Goal: Task Accomplishment & Management: Manage account settings

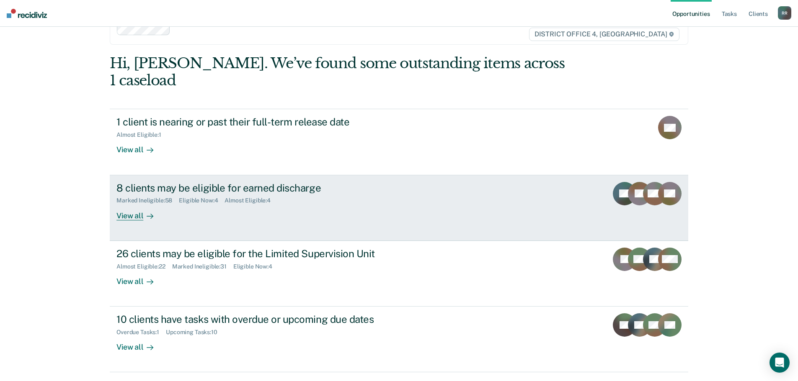
scroll to position [34, 0]
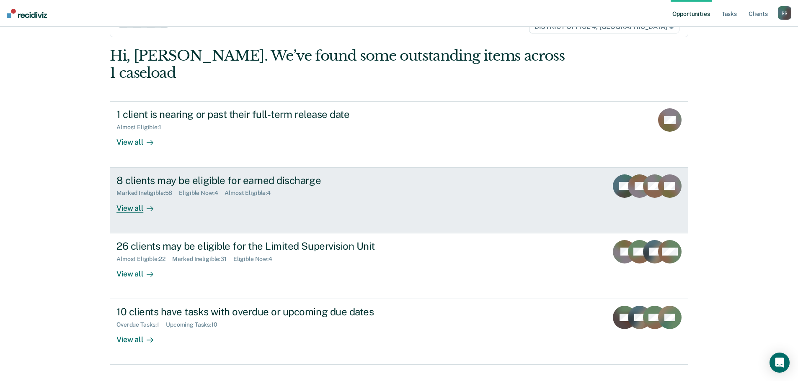
click at [127, 197] on div "View all" at bounding box center [139, 205] width 47 height 16
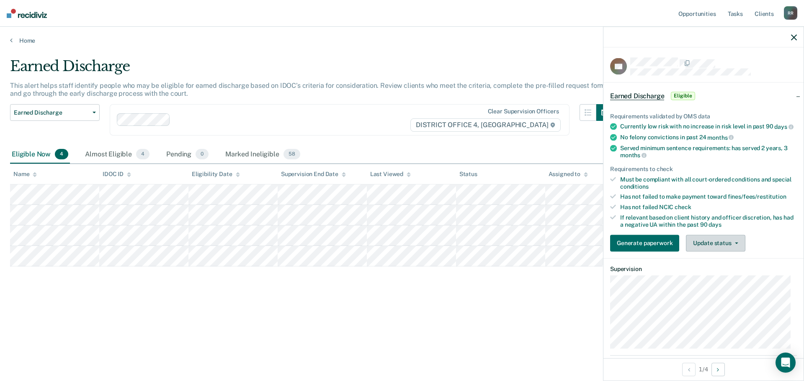
click at [728, 250] on button "Update status" at bounding box center [715, 243] width 59 height 17
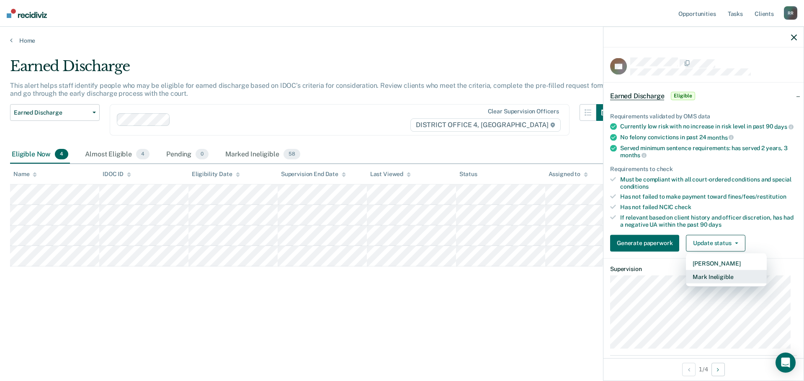
click at [716, 283] on button "Mark Ineligible" at bounding box center [726, 276] width 81 height 13
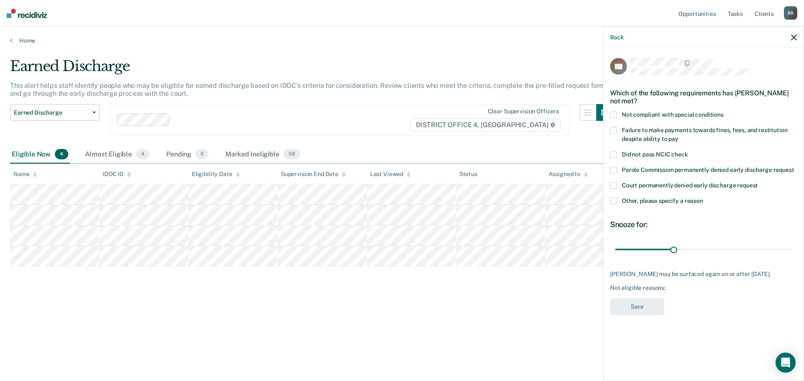
click at [614, 116] on span at bounding box center [613, 115] width 7 height 7
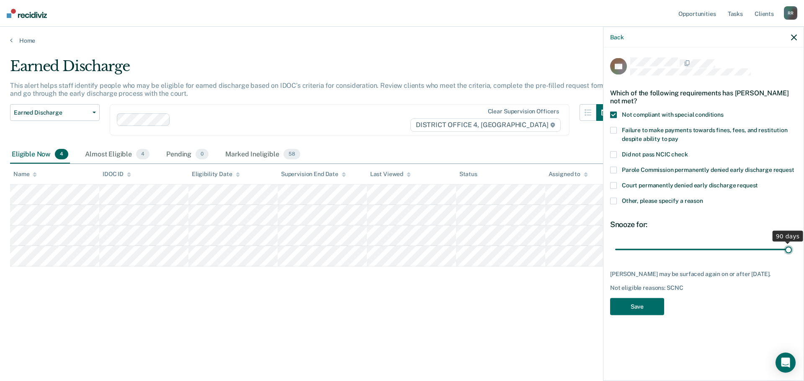
drag, startPoint x: 677, startPoint y: 249, endPoint x: 804, endPoint y: 243, distance: 127.0
type input "90"
click at [792, 243] on input "range" at bounding box center [703, 249] width 177 height 15
click at [651, 302] on button "Save" at bounding box center [637, 307] width 54 height 17
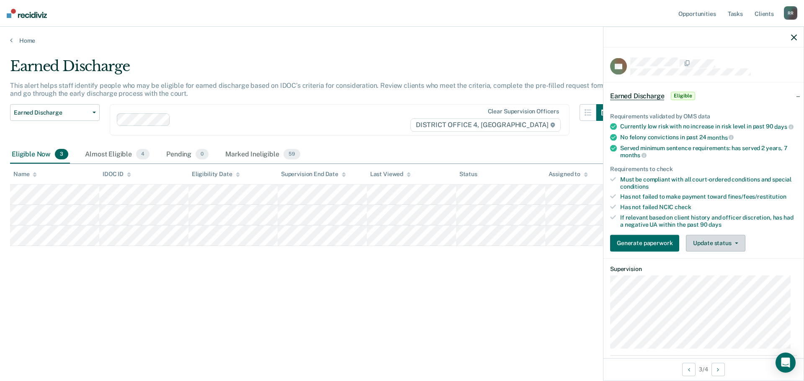
click at [735, 244] on icon "button" at bounding box center [736, 243] width 3 height 2
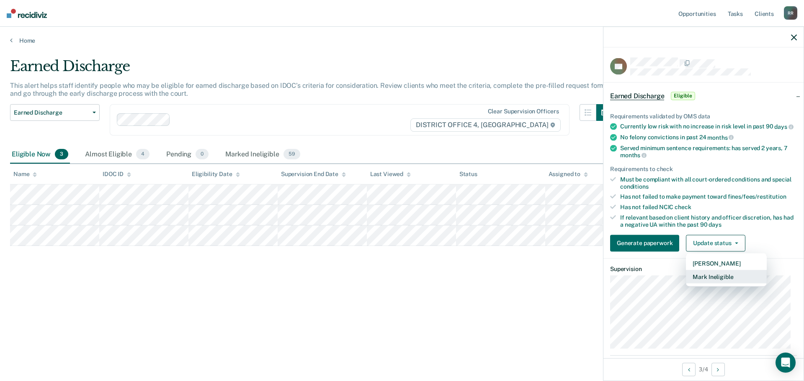
click at [705, 282] on button "Mark Ineligible" at bounding box center [726, 276] width 81 height 13
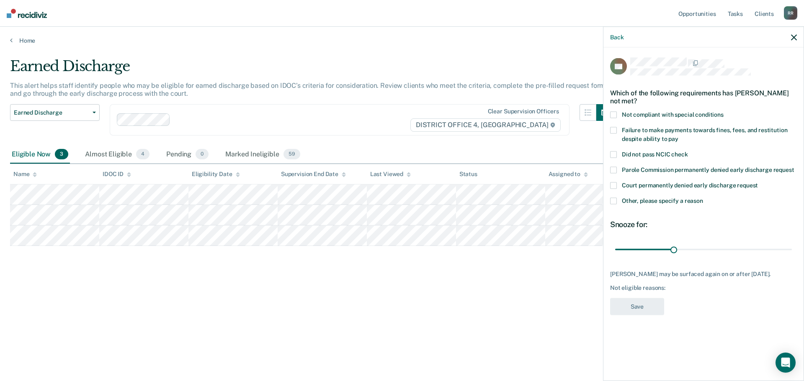
click at [615, 112] on span at bounding box center [613, 115] width 7 height 7
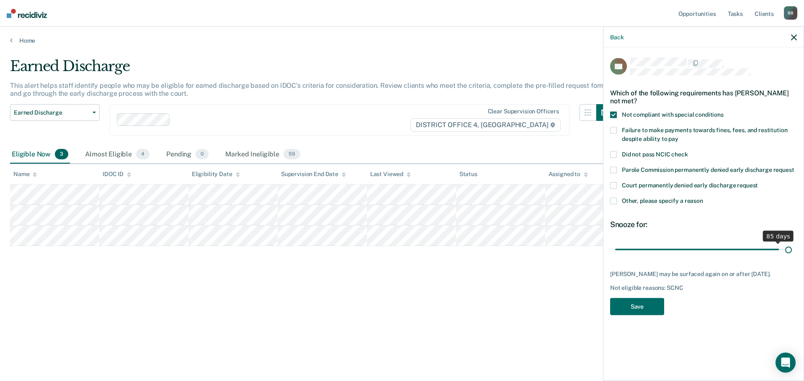
drag, startPoint x: 676, startPoint y: 249, endPoint x: 804, endPoint y: 248, distance: 127.3
type input "90"
click at [792, 248] on input "range" at bounding box center [703, 249] width 177 height 15
click at [634, 314] on button "Save" at bounding box center [637, 307] width 54 height 17
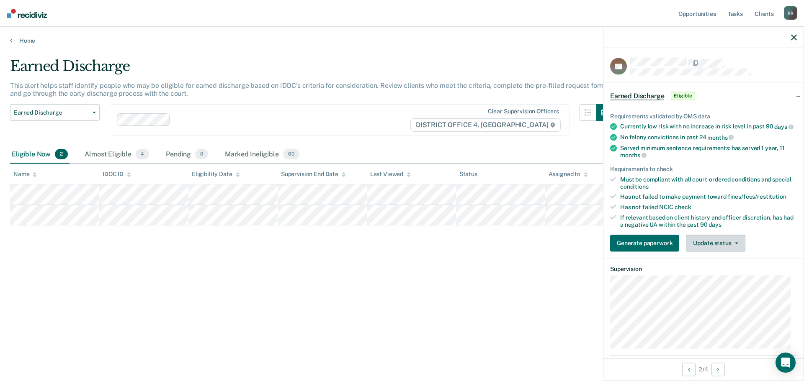
click at [735, 244] on icon "button" at bounding box center [736, 243] width 3 height 2
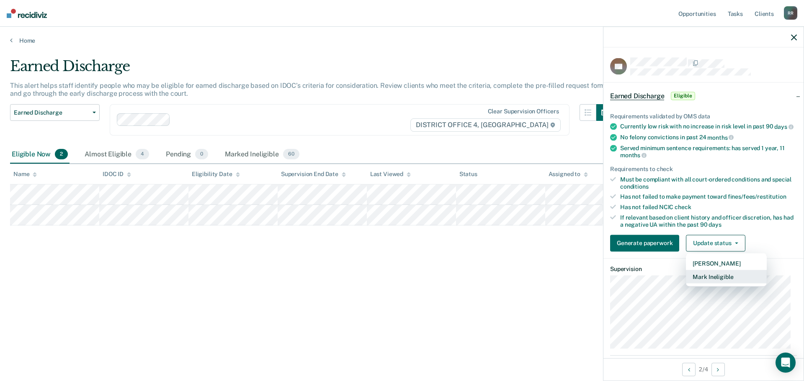
click at [712, 283] on button "Mark Ineligible" at bounding box center [726, 276] width 81 height 13
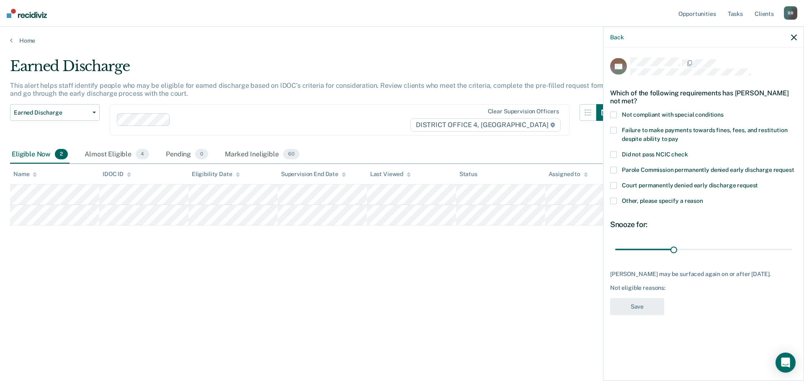
click at [616, 114] on span at bounding box center [613, 115] width 7 height 7
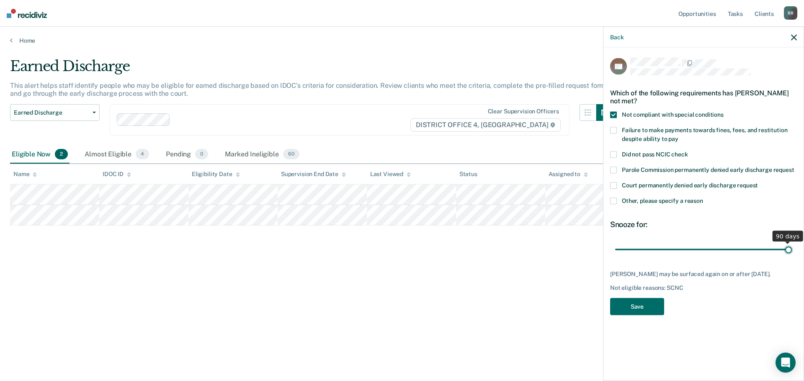
drag, startPoint x: 677, startPoint y: 250, endPoint x: 804, endPoint y: 252, distance: 126.9
type input "90"
click at [792, 252] on input "range" at bounding box center [703, 249] width 177 height 15
click at [641, 302] on button "Save" at bounding box center [637, 307] width 54 height 17
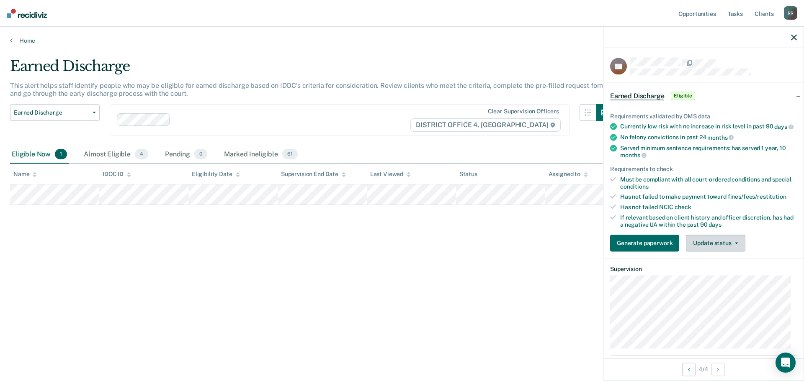
click at [735, 252] on button "Update status" at bounding box center [715, 243] width 59 height 17
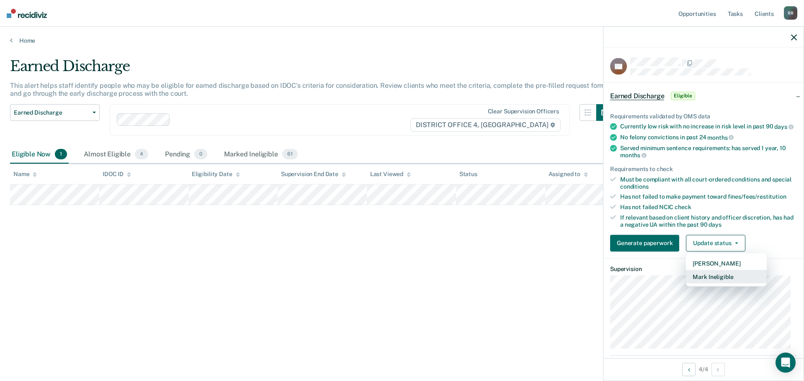
click at [717, 283] on button "Mark Ineligible" at bounding box center [726, 276] width 81 height 13
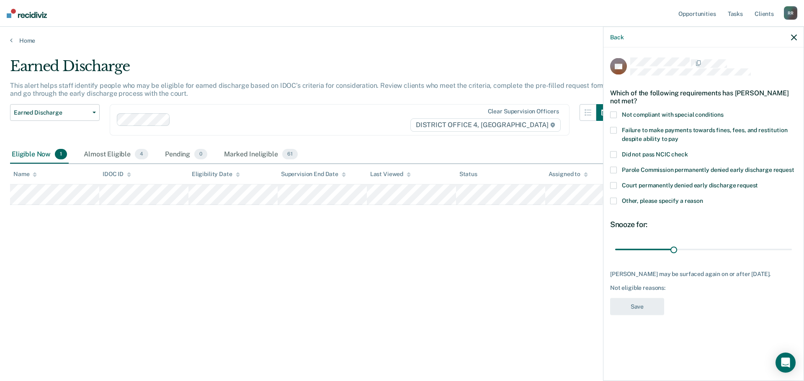
click at [613, 201] on span at bounding box center [613, 201] width 7 height 7
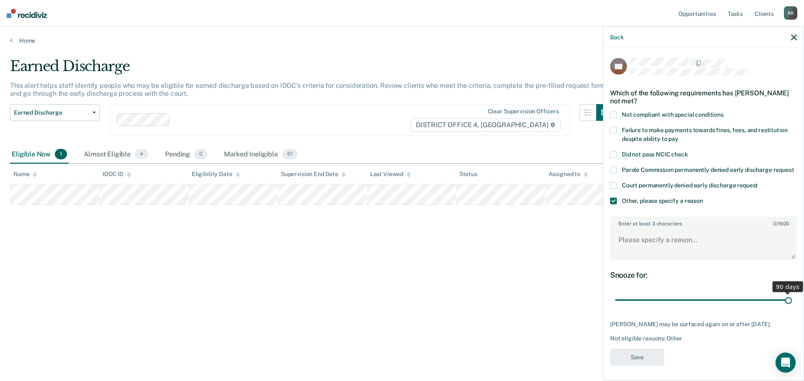
drag, startPoint x: 672, startPoint y: 311, endPoint x: 804, endPoint y: 306, distance: 132.0
type input "90"
click at [792, 306] on input "range" at bounding box center [703, 300] width 177 height 15
click at [655, 259] on textarea "Enter at least 3 characters 0 / 1600" at bounding box center [703, 244] width 185 height 31
click at [653, 251] on textarea "He's still reiding in a transitional house." at bounding box center [703, 244] width 185 height 31
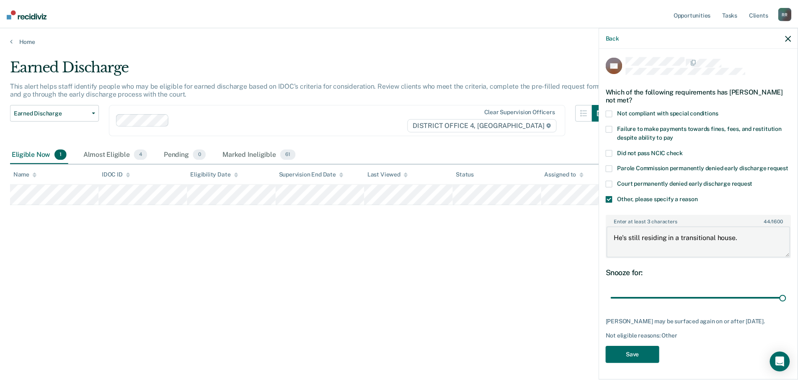
scroll to position [17, 0]
type textarea "He's still residing in a transitional house."
click at [647, 353] on button "Save" at bounding box center [637, 355] width 54 height 17
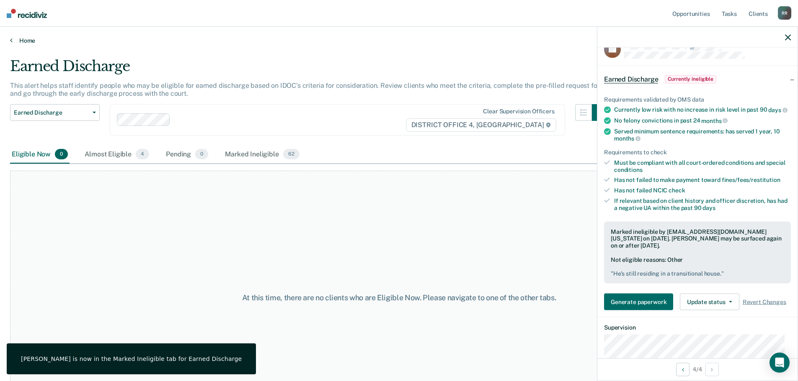
click at [13, 38] on link "Home" at bounding box center [399, 41] width 778 height 8
